Goal: Task Accomplishment & Management: Manage account settings

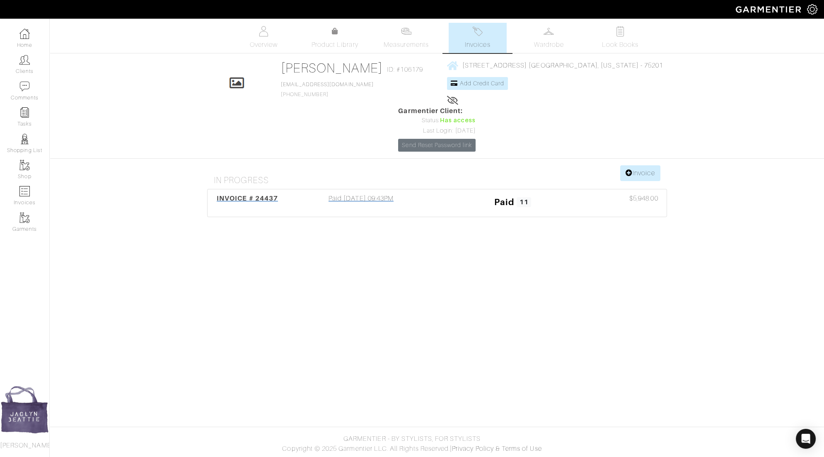
click at [378, 193] on div "Paid 08/26/25 09:43PM" at bounding box center [361, 202] width 152 height 19
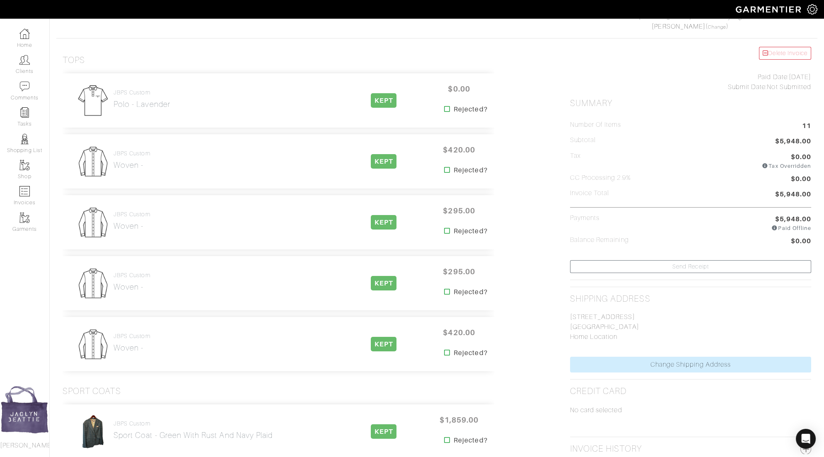
scroll to position [155, 0]
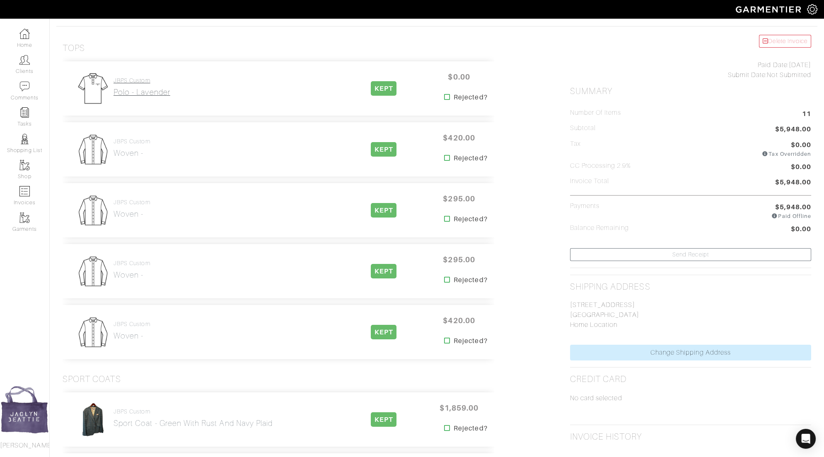
click at [150, 90] on h2 "Polo - Lavender" at bounding box center [141, 92] width 57 height 10
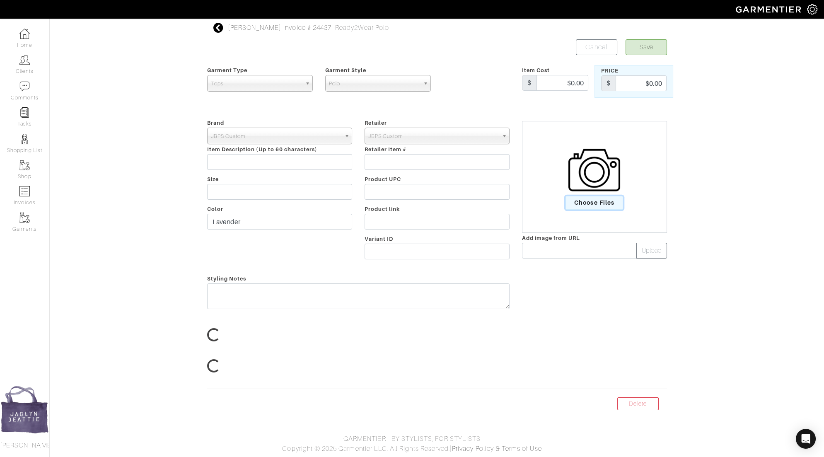
click at [586, 201] on span "Choose Files" at bounding box center [594, 203] width 58 height 14
click at [0, 0] on input "Choose Files" at bounding box center [0, 0] width 0 height 0
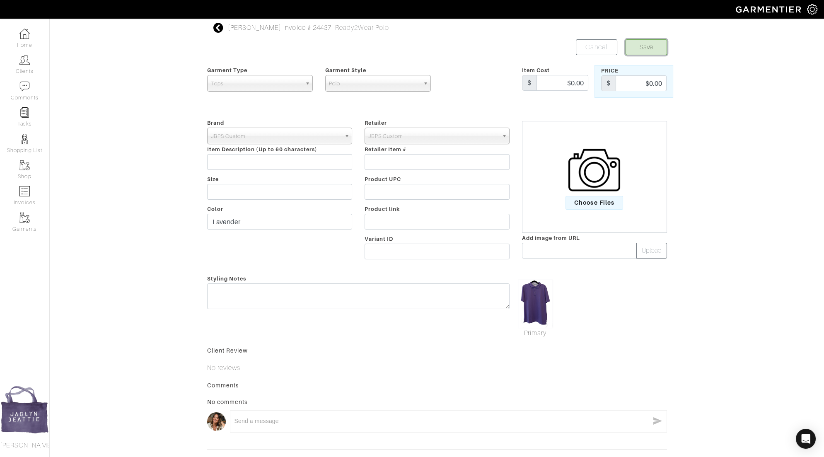
click at [643, 44] on button "Save" at bounding box center [645, 47] width 41 height 16
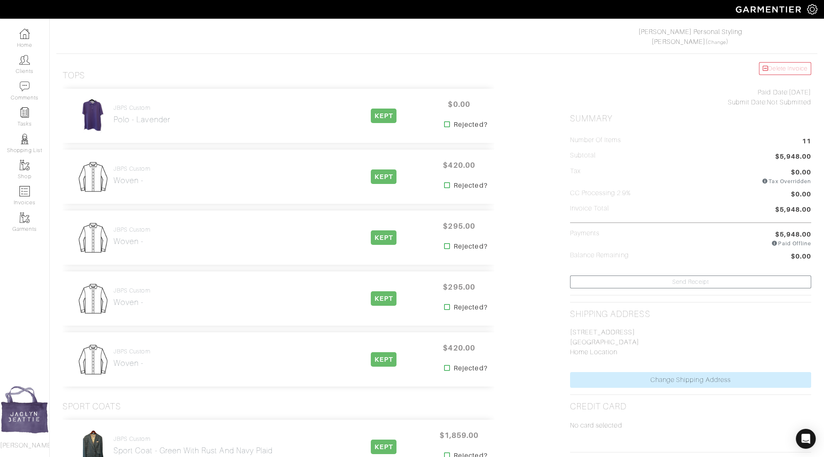
scroll to position [159, 0]
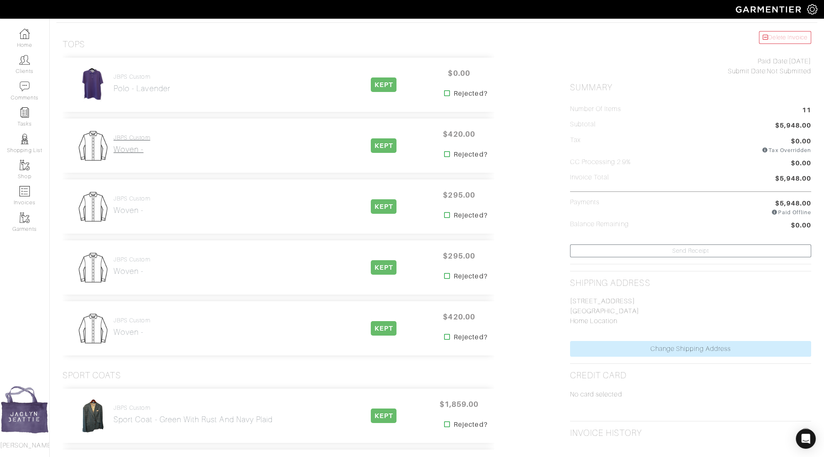
click at [120, 150] on h2 "Woven -" at bounding box center [131, 150] width 37 height 10
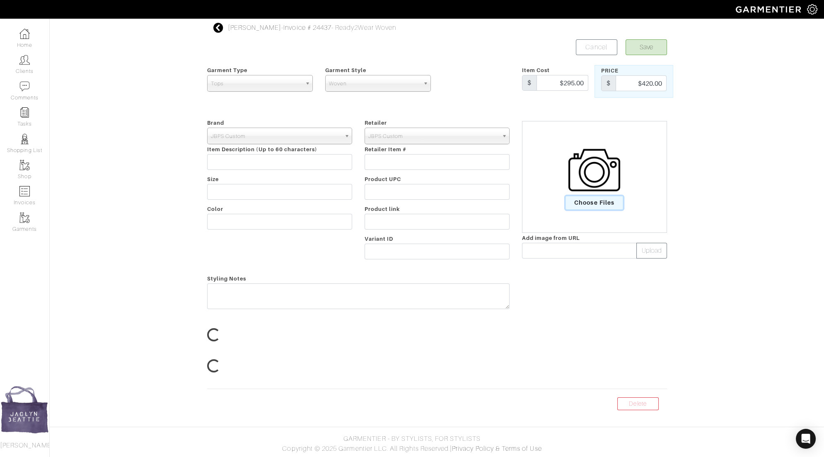
click at [600, 202] on span "Choose Files" at bounding box center [594, 203] width 58 height 14
click at [0, 0] on input "Choose Files" at bounding box center [0, 0] width 0 height 0
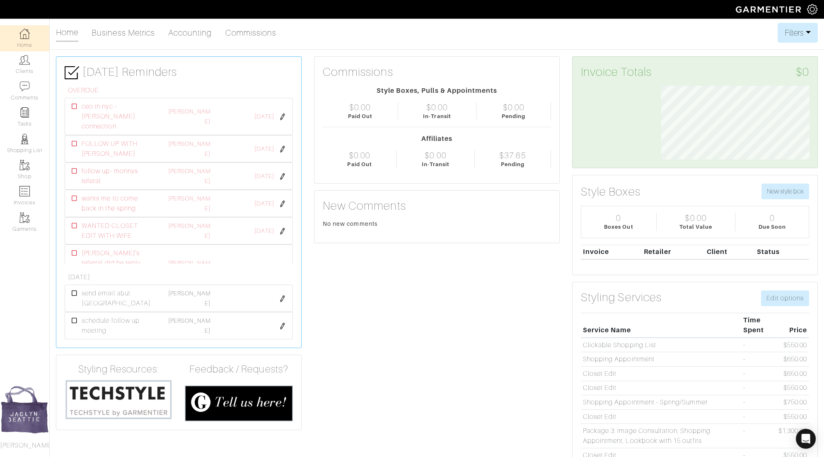
scroll to position [74, 160]
click at [34, 67] on link "Clients" at bounding box center [24, 64] width 49 height 26
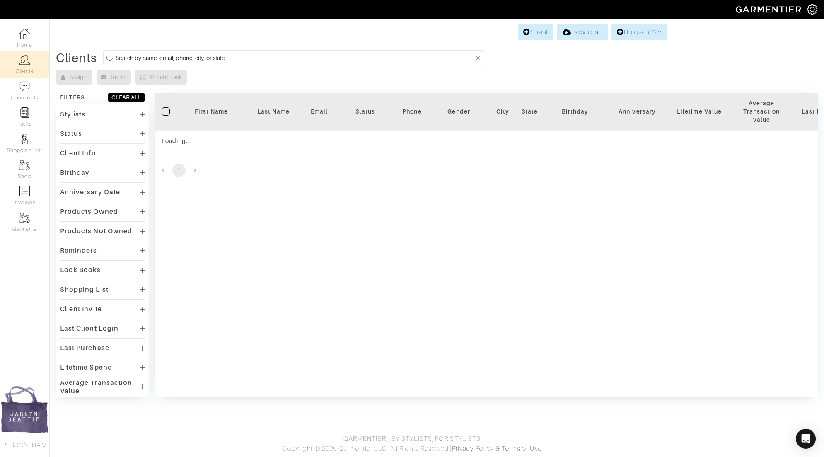
click at [128, 55] on input at bounding box center [295, 58] width 358 height 10
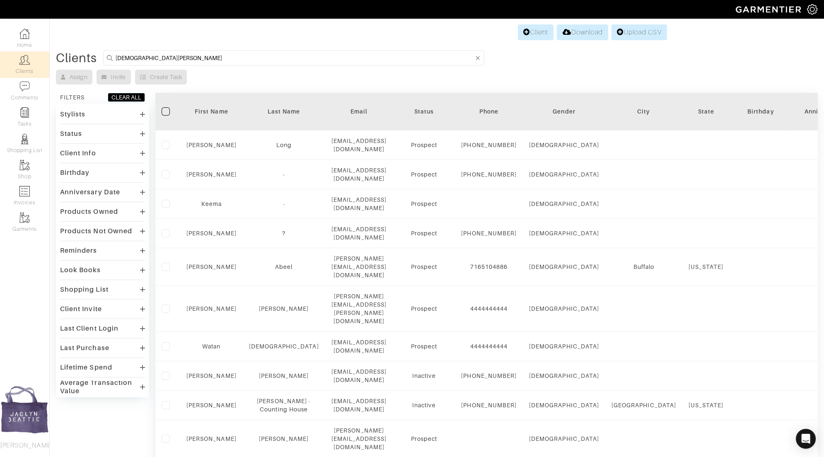
type input "christian ruff"
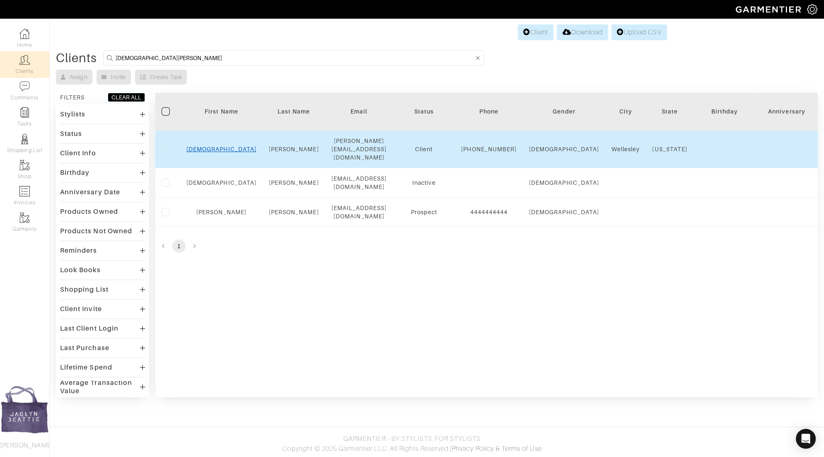
click at [217, 146] on link "Christian" at bounding box center [221, 149] width 70 height 7
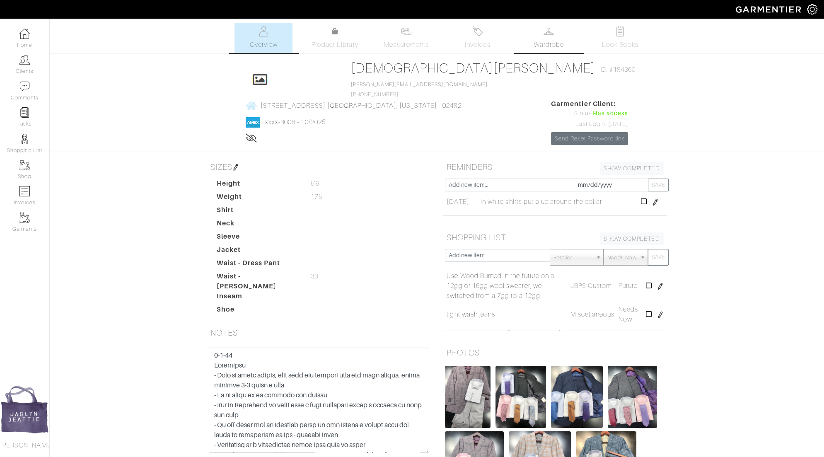
click at [553, 41] on span "Wardrobe" at bounding box center [549, 45] width 30 height 10
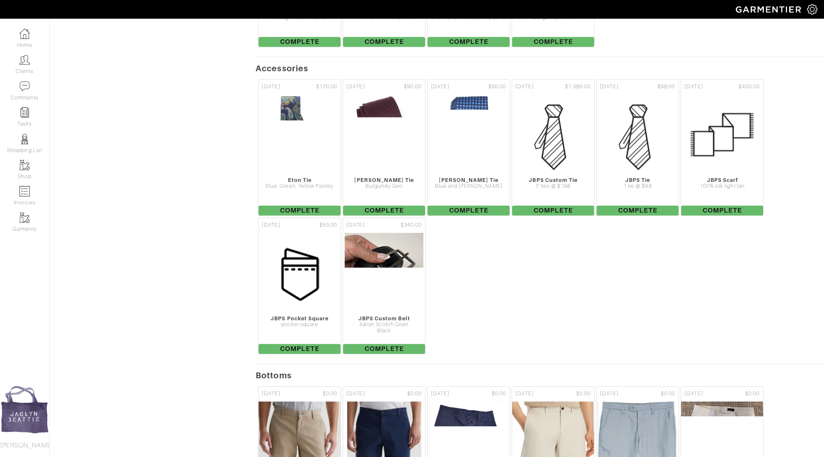
scroll to position [1521, 0]
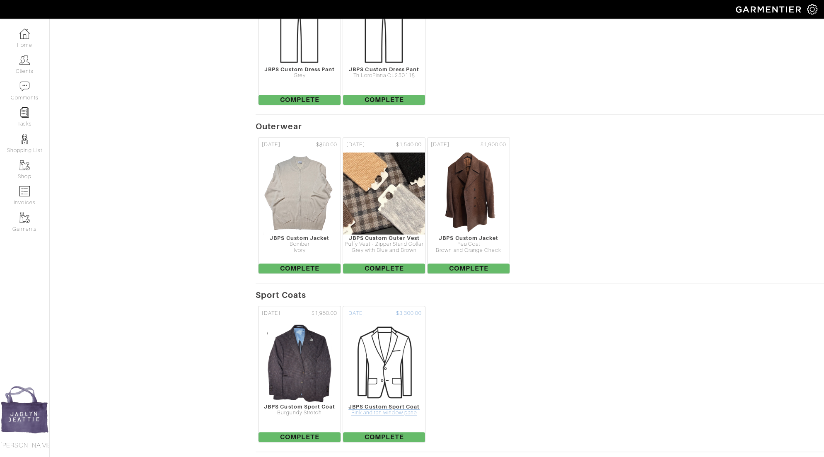
click at [390, 320] on img at bounding box center [383, 361] width 83 height 83
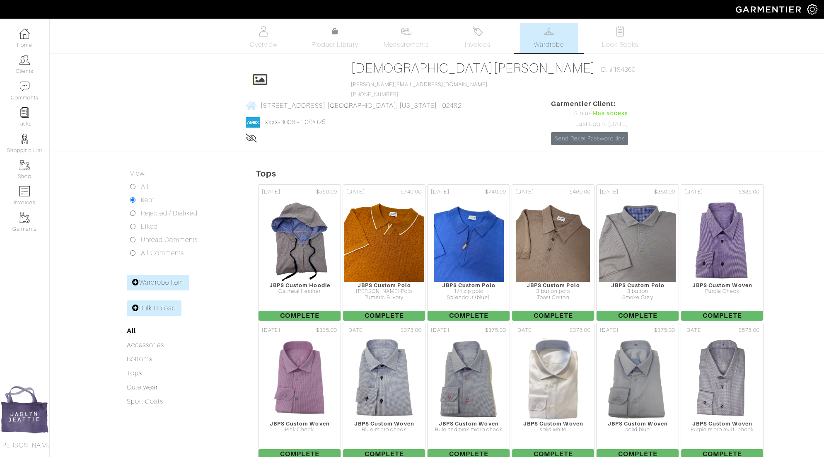
click at [27, 65] on link "Clients" at bounding box center [24, 64] width 49 height 26
click at [25, 62] on img at bounding box center [24, 60] width 10 height 10
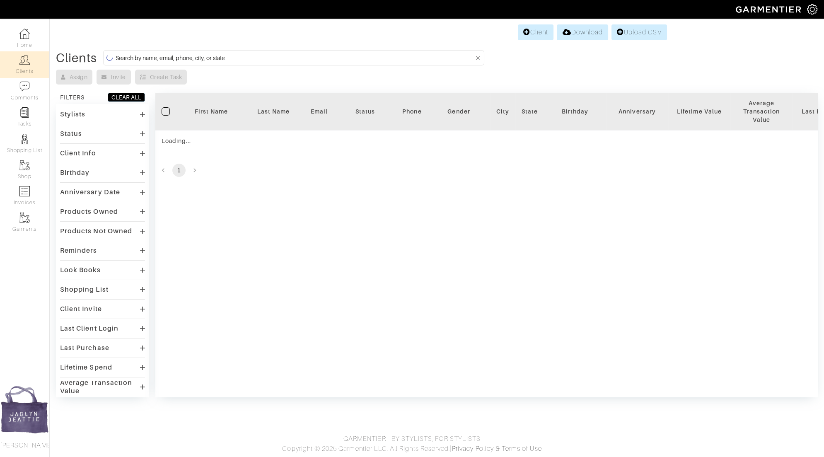
drag, startPoint x: 0, startPoint y: 0, endPoint x: 170, endPoint y: 54, distance: 178.6
click at [170, 54] on input at bounding box center [295, 58] width 358 height 10
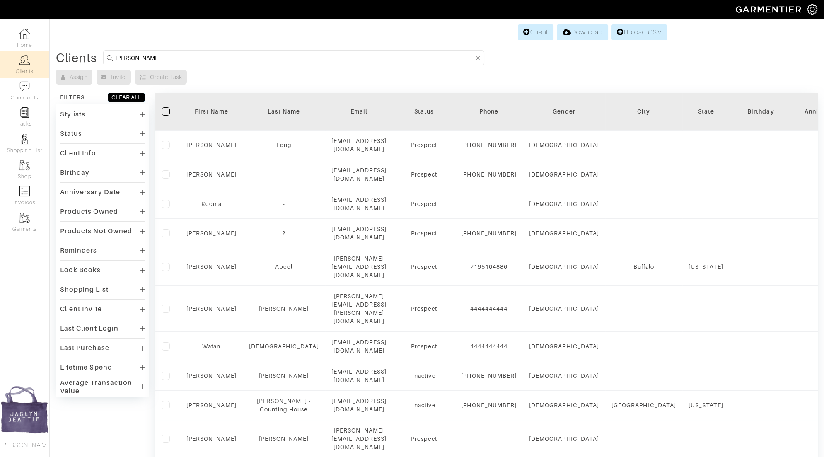
type input "[PERSON_NAME]"
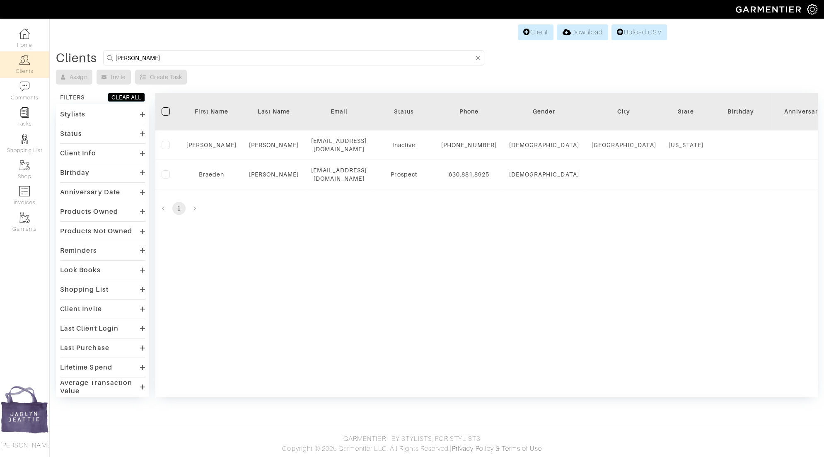
click at [211, 145] on link "[PERSON_NAME]" at bounding box center [211, 145] width 50 height 7
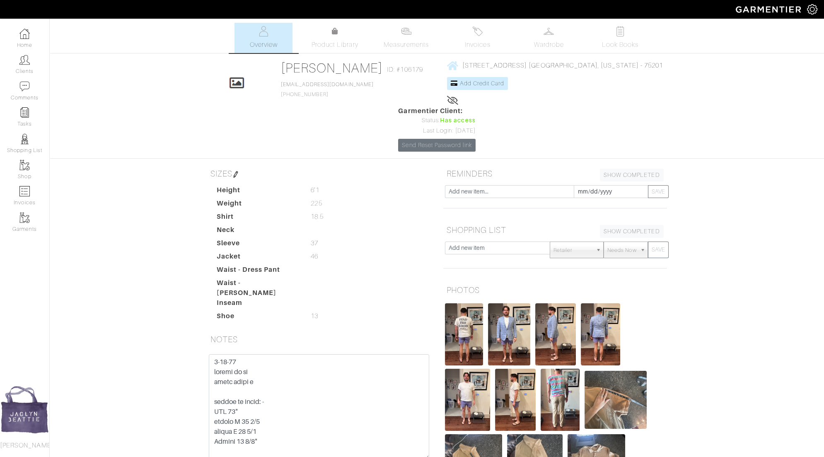
click at [472, 46] on span "Invoices" at bounding box center [477, 45] width 25 height 10
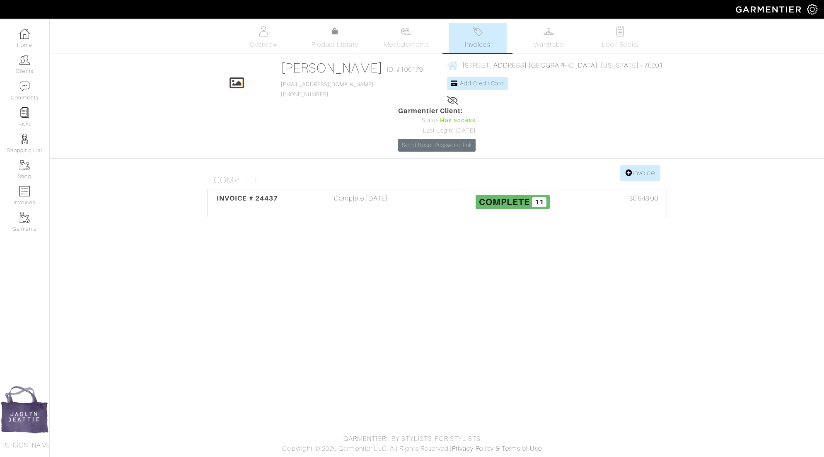
click at [549, 40] on span "Wardrobe" at bounding box center [549, 45] width 30 height 10
click at [546, 41] on span "Wardrobe" at bounding box center [549, 45] width 30 height 10
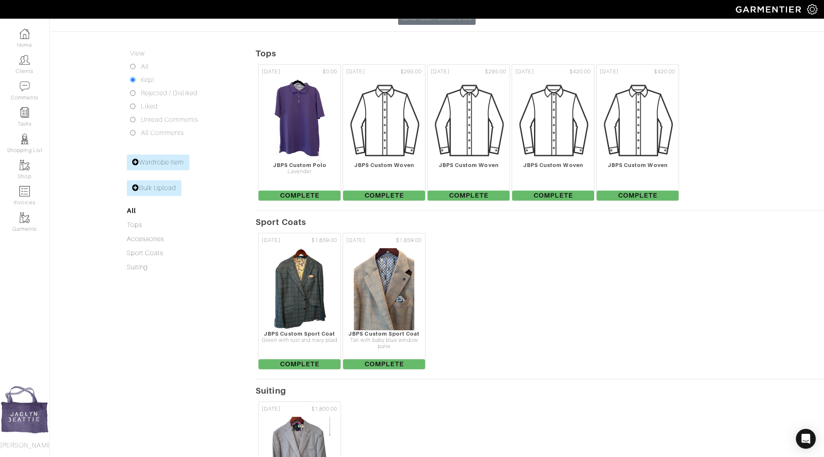
scroll to position [200, 0]
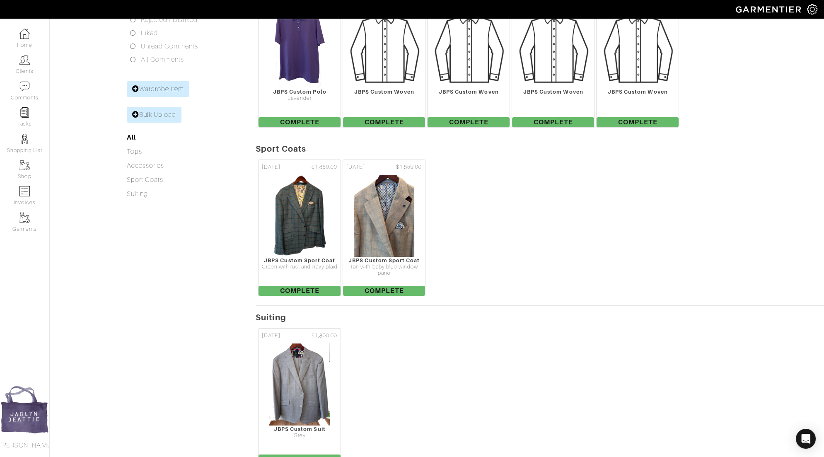
click at [292, 351] on img at bounding box center [299, 384] width 62 height 83
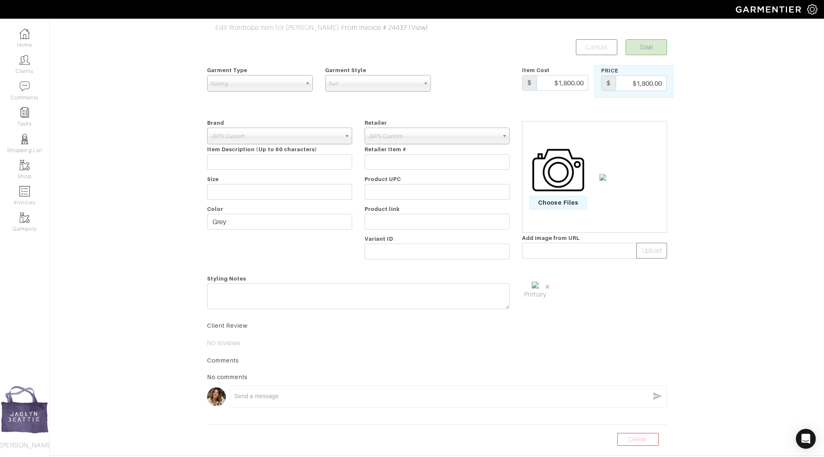
click at [547, 286] on span "×" at bounding box center [547, 286] width 7 height 11
click at [557, 202] on span "Choose Files" at bounding box center [558, 203] width 58 height 14
click at [0, 0] on input "Choose Files" at bounding box center [0, 0] width 0 height 0
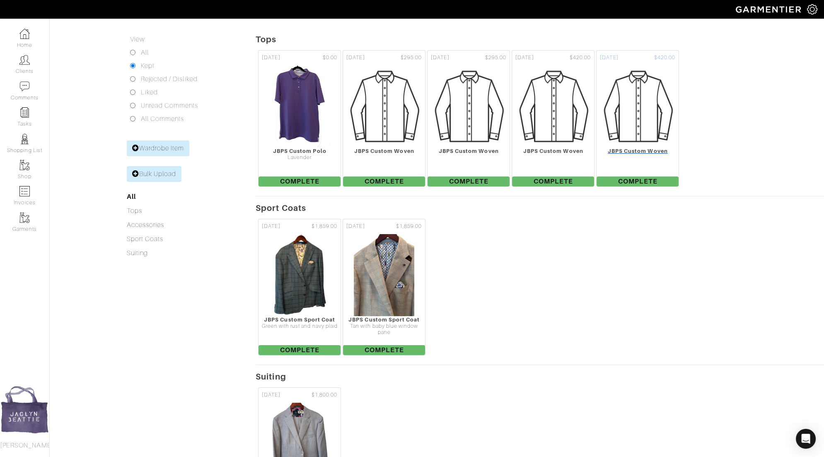
scroll to position [385, 0]
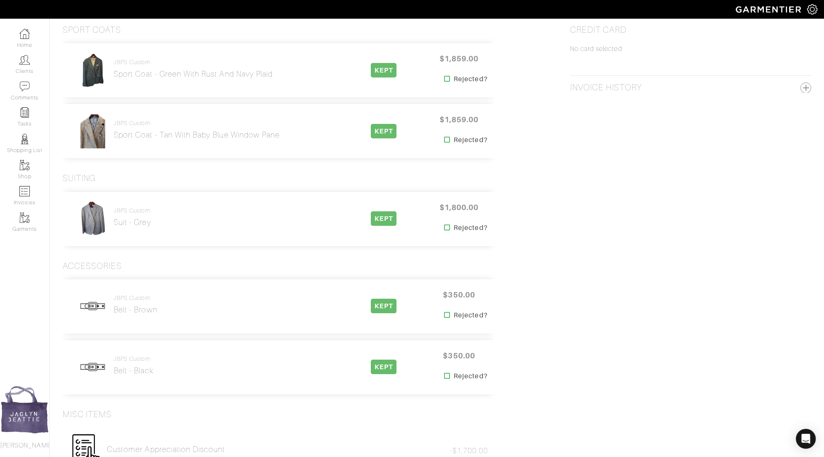
scroll to position [511, 0]
